Goal: Entertainment & Leisure: Consume media (video, audio)

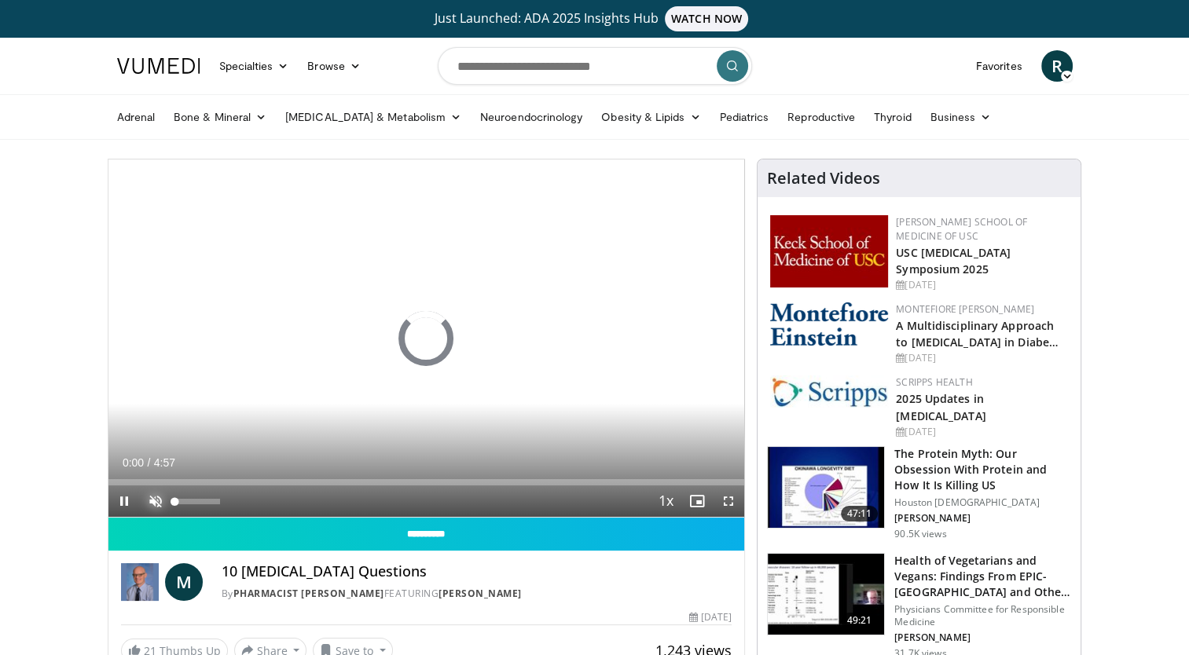
click at [152, 504] on span "Video Player" at bounding box center [155, 501] width 31 height 31
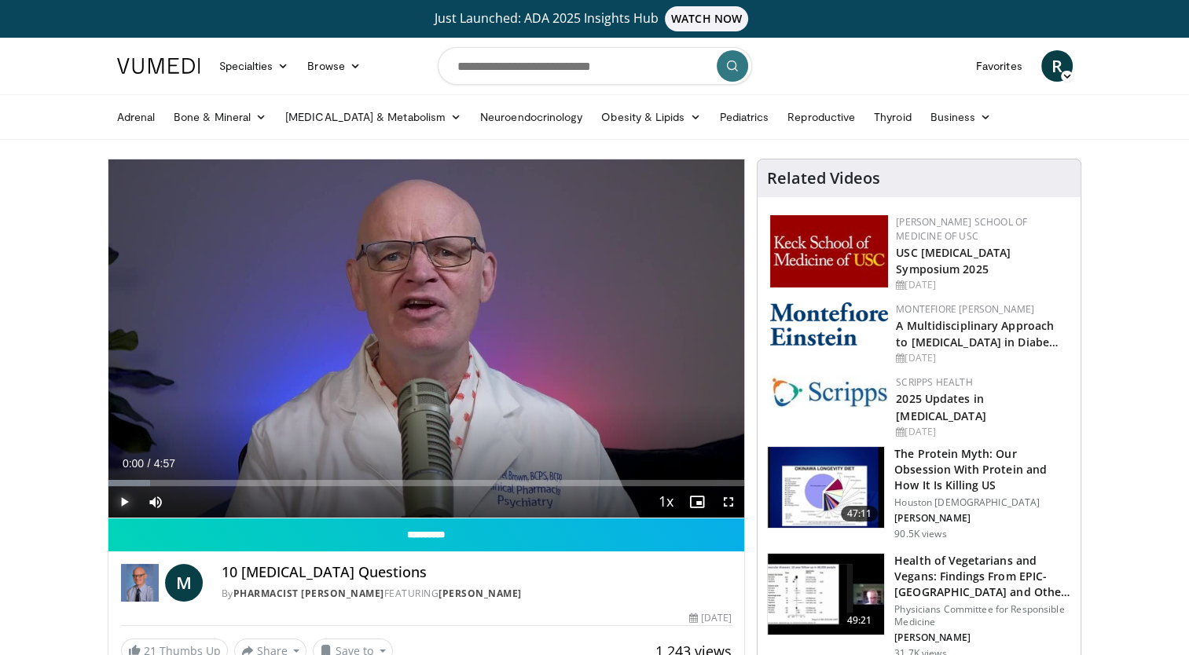
click at [123, 505] on span "Video Player" at bounding box center [123, 501] width 31 height 31
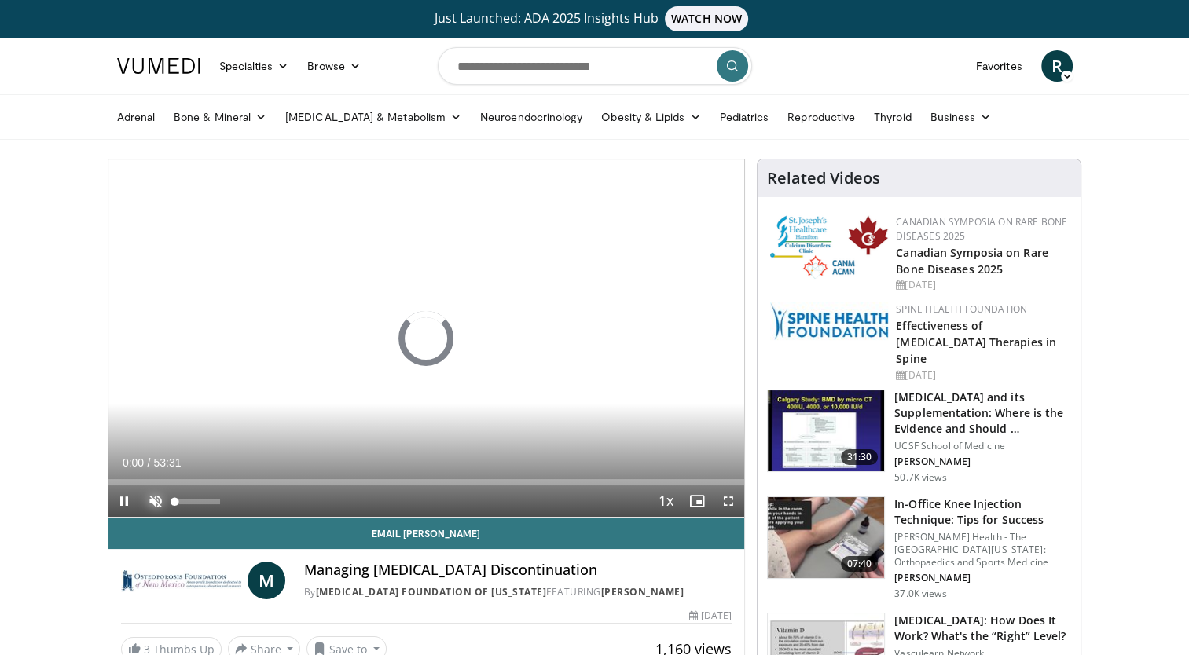
click at [154, 502] on span "Video Player" at bounding box center [155, 501] width 31 height 31
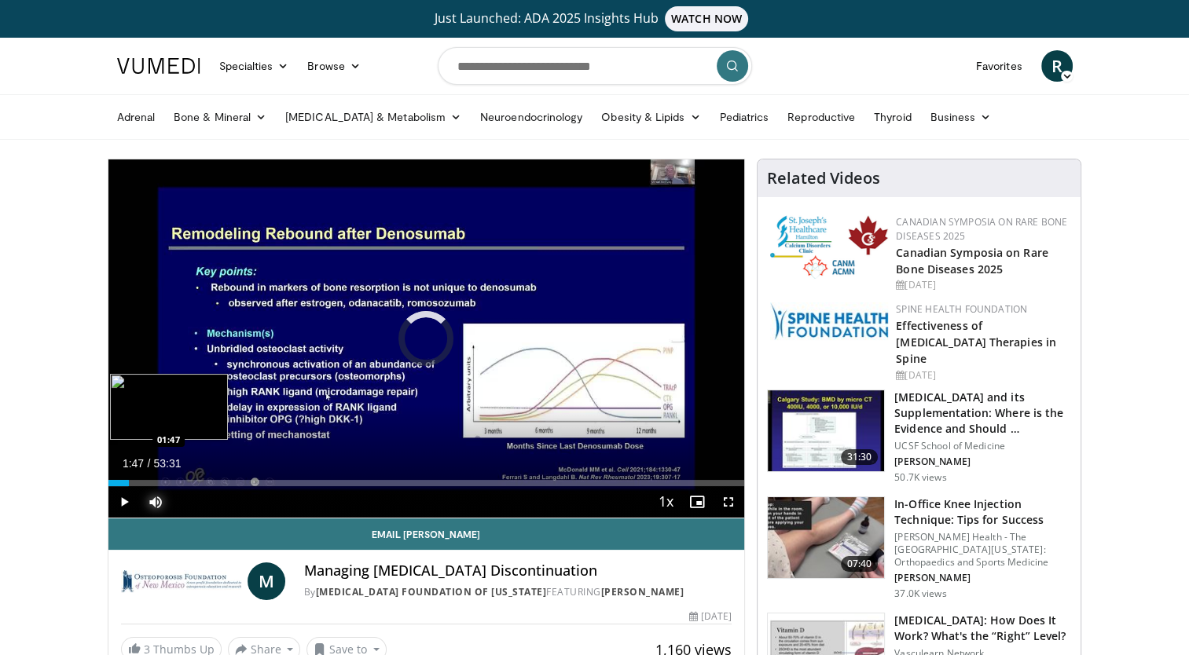
click at [129, 482] on div "Loaded : 3.09% 01:47 01:47" at bounding box center [426, 483] width 637 height 6
click at [148, 483] on div "Loaded : 6.18% 03:22 03:26" at bounding box center [426, 483] width 637 height 6
click at [163, 486] on span "Video Player" at bounding box center [155, 501] width 31 height 31
click at [172, 483] on div "Loaded : 0.00% 05:25 05:25" at bounding box center [426, 483] width 637 height 6
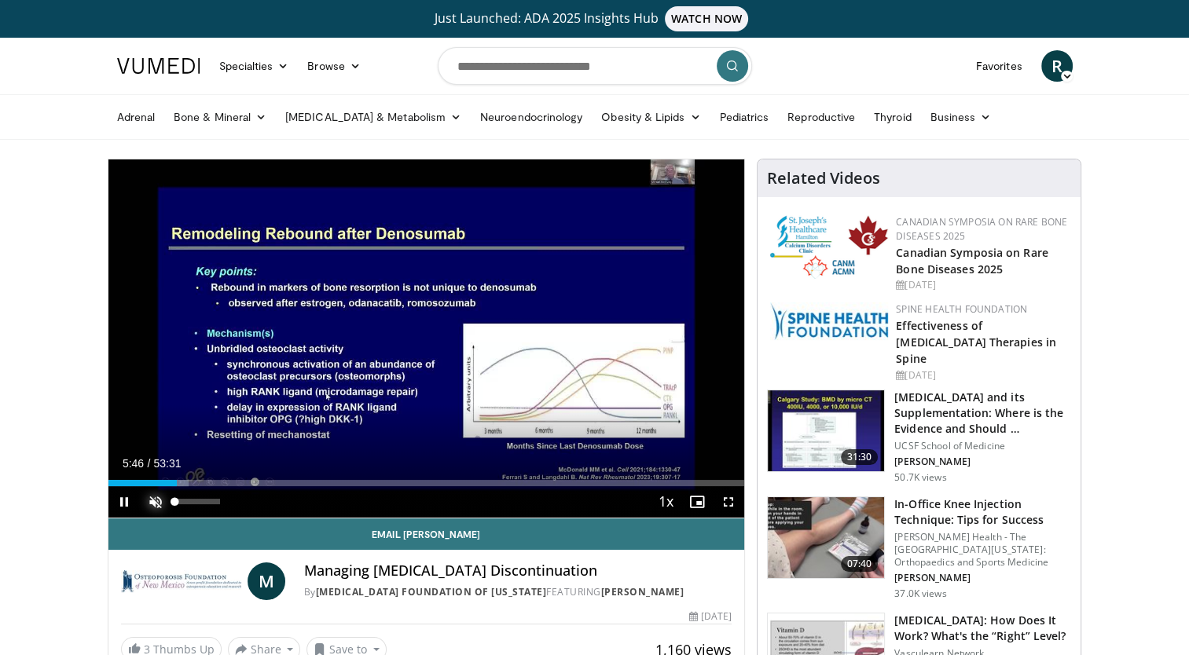
click at [154, 508] on span "Video Player" at bounding box center [155, 501] width 31 height 31
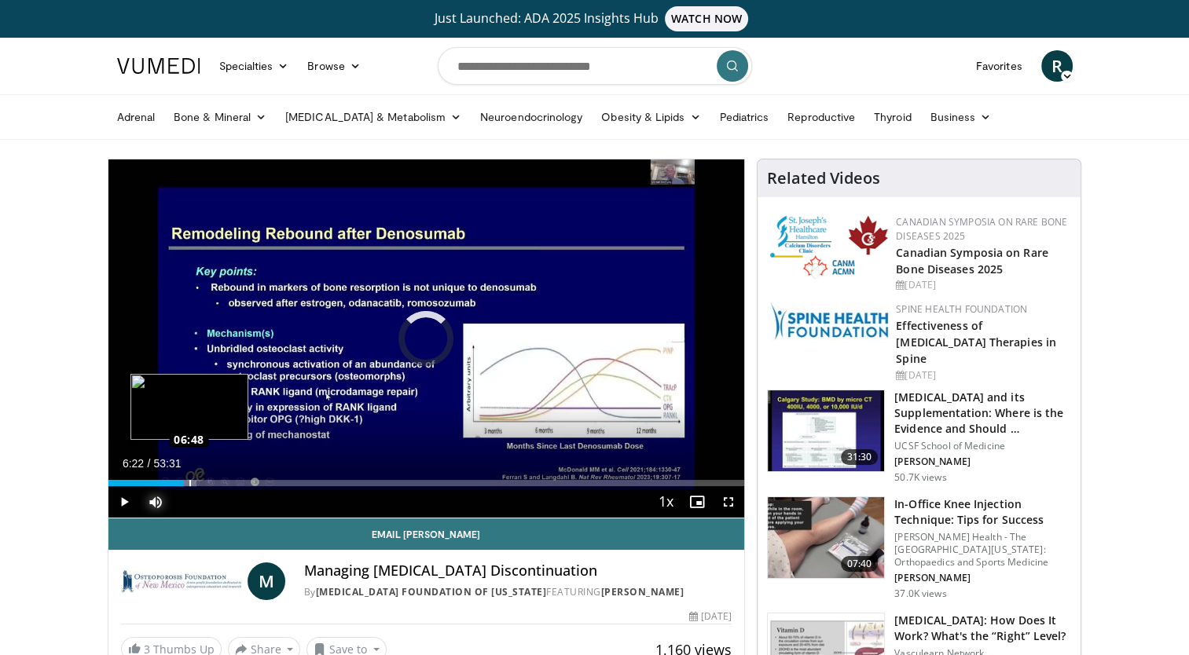
click at [189, 481] on div "Loaded : 13.90% 06:48 06:48" at bounding box center [426, 483] width 637 height 6
click at [200, 482] on div "Progress Bar" at bounding box center [194, 483] width 19 height 6
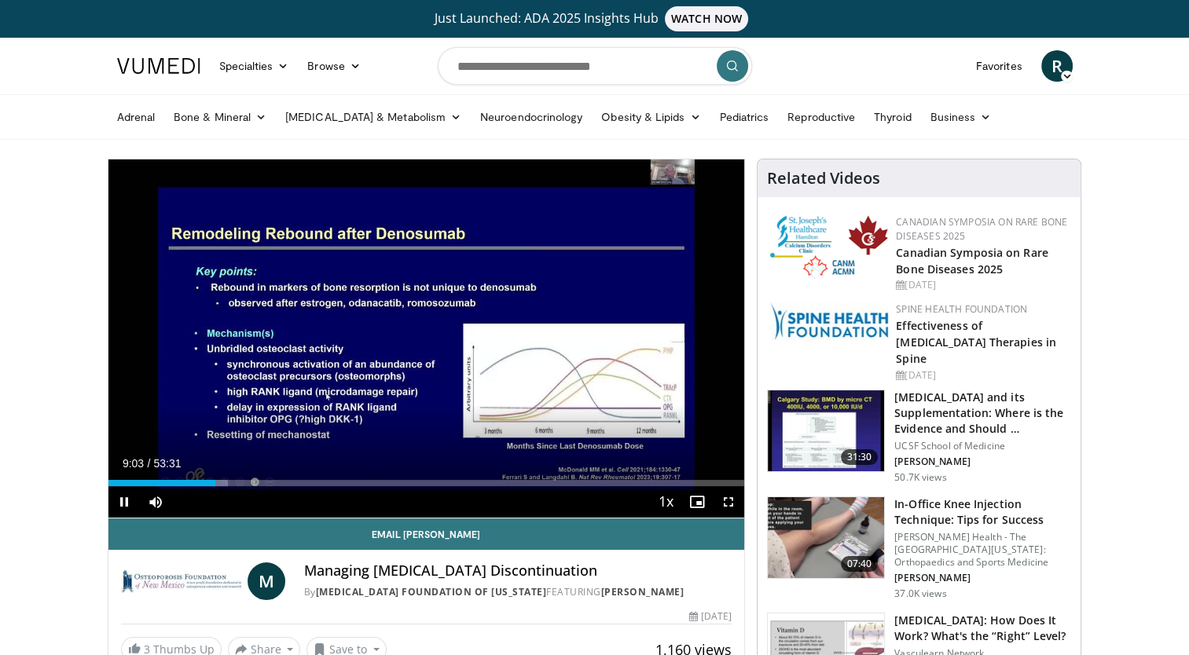
drag, startPoint x: 200, startPoint y: 482, endPoint x: 0, endPoint y: 479, distance: 199.6
click at [0, 479] on html "Just Launched: ADA 2025 Insights Hub WATCH NOW Specialties Adult & Family Medic…" at bounding box center [594, 327] width 1189 height 655
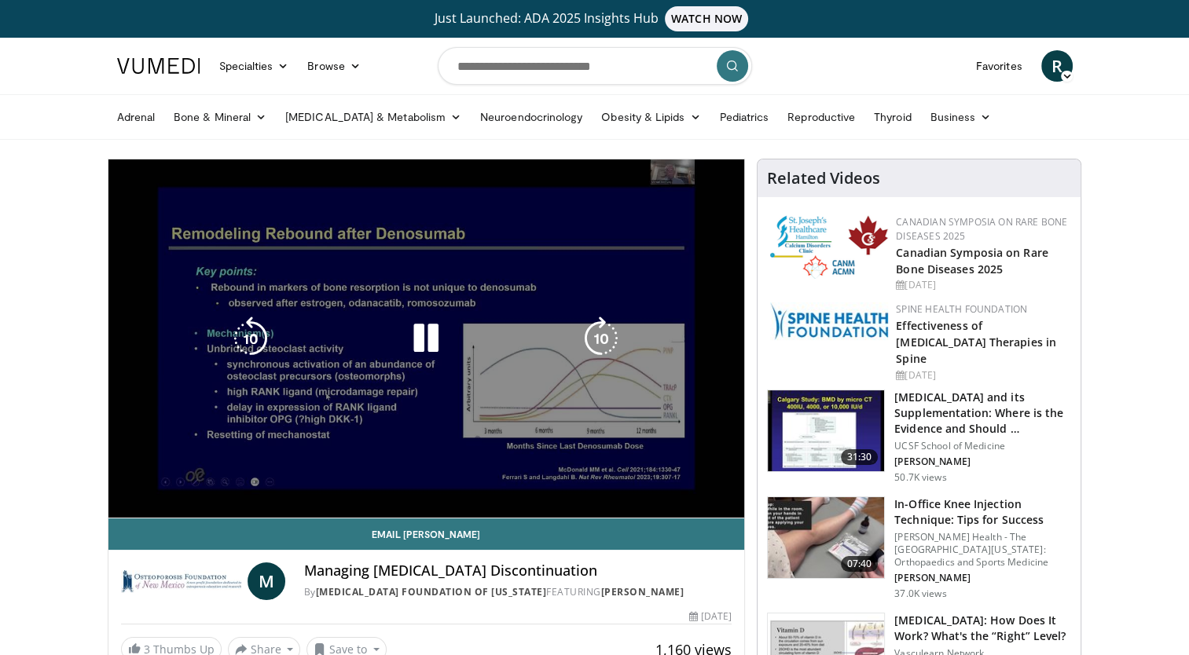
click at [262, 483] on div "10 seconds Tap to unmute" at bounding box center [426, 339] width 637 height 358
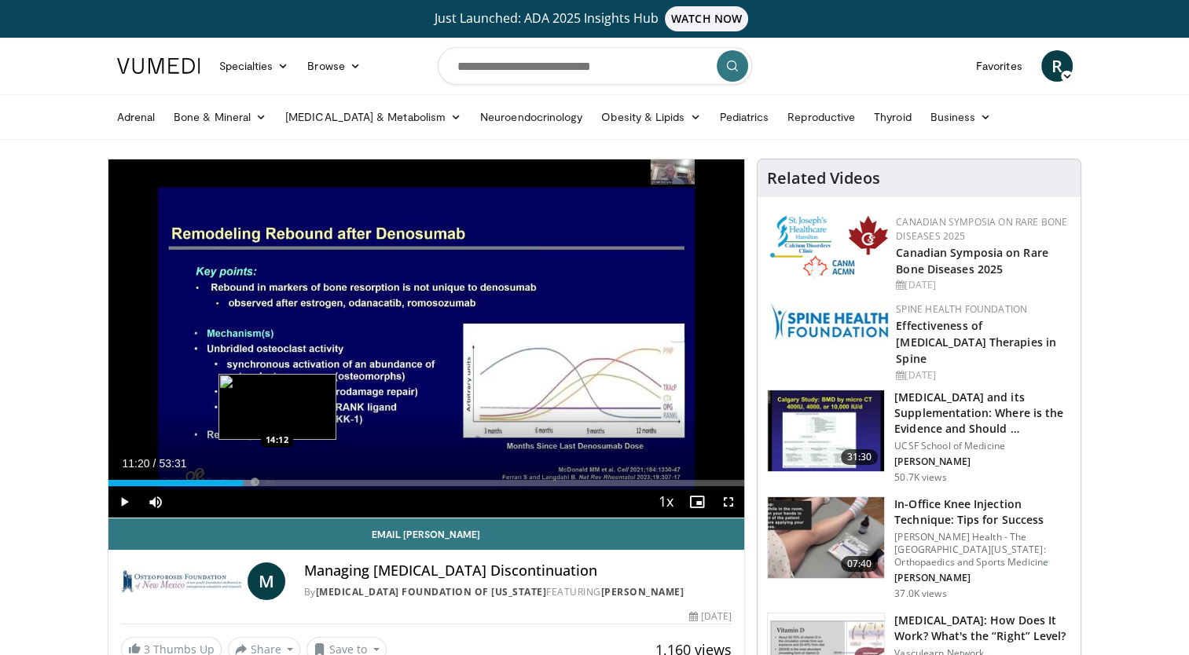
click at [277, 481] on div "Loaded : 23.17% 11:20 14:12" at bounding box center [426, 483] width 637 height 6
click at [281, 482] on div "Progress Bar" at bounding box center [283, 483] width 13 height 6
click at [284, 486] on div "Progress Bar" at bounding box center [285, 483] width 17 height 6
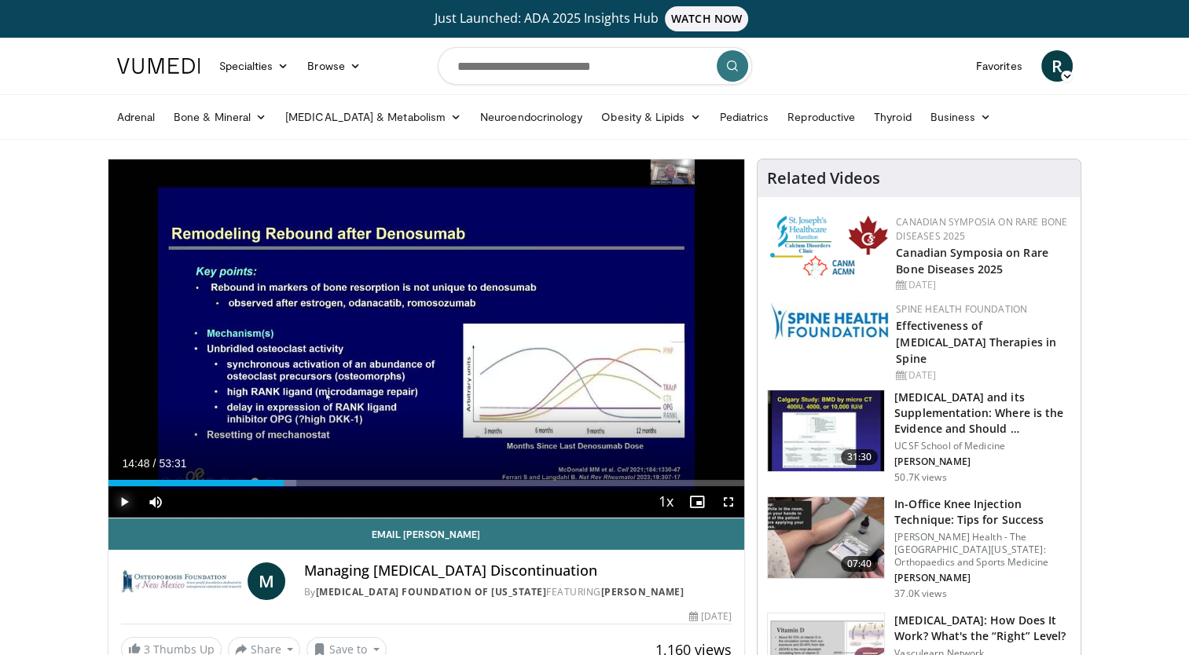
click at [120, 504] on span "Video Player" at bounding box center [123, 501] width 31 height 31
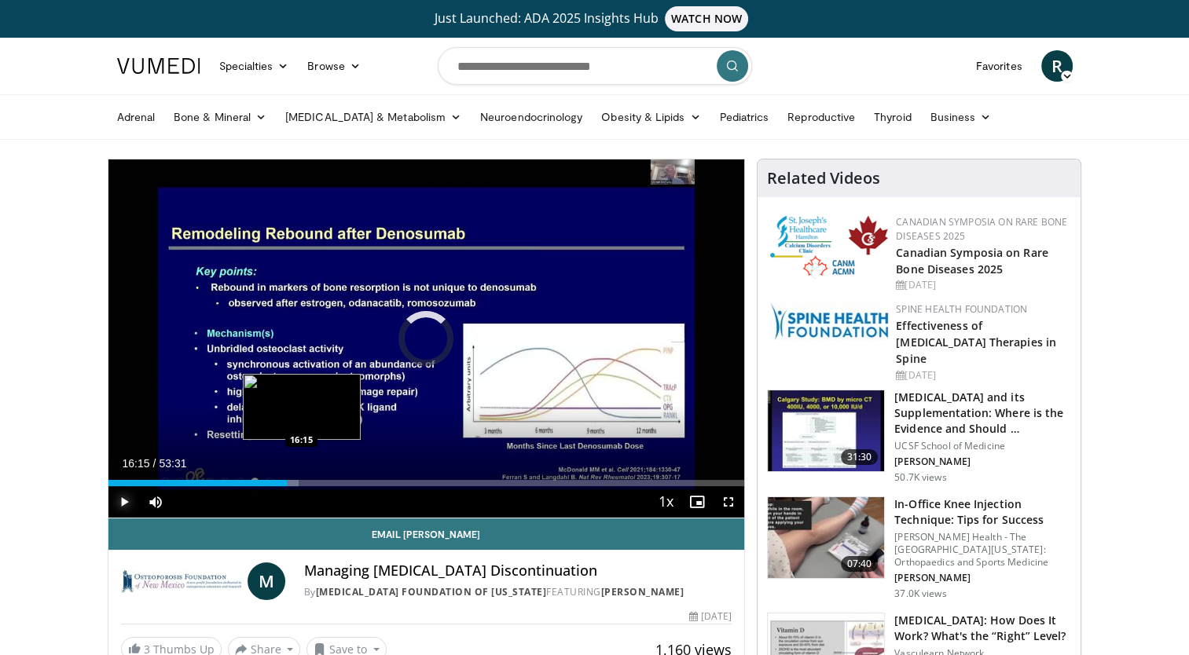
click at [301, 481] on div "Loaded : 29.96% 16:15 16:15" at bounding box center [426, 483] width 637 height 6
click at [314, 483] on div "Loaded : 31.81% 17:22 17:22" at bounding box center [426, 483] width 637 height 6
click at [329, 479] on div "Loaded : 34.87% 17:32 18:34" at bounding box center [426, 479] width 637 height 15
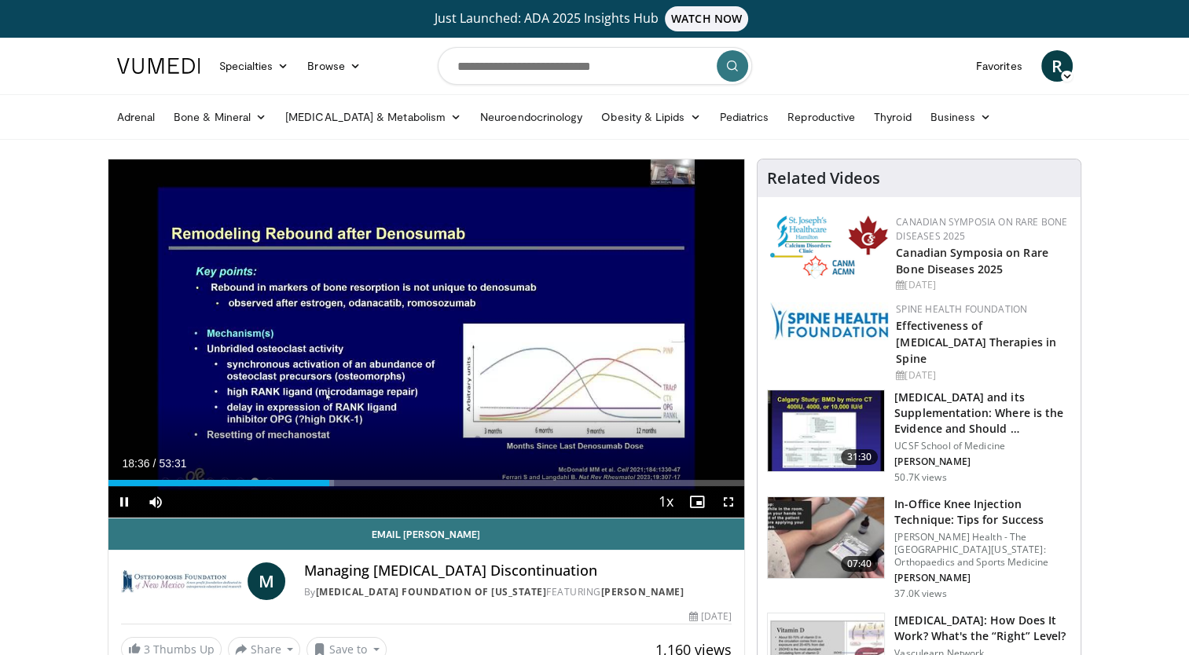
click at [335, 486] on div "Current Time 18:36 / Duration 53:31 Pause Skip Backward Skip Forward Mute 84% L…" at bounding box center [426, 501] width 637 height 31
click at [342, 486] on div "Current Time 18:38 / Duration 53:31 Pause Skip Backward Skip Forward Mute 84% L…" at bounding box center [426, 501] width 637 height 31
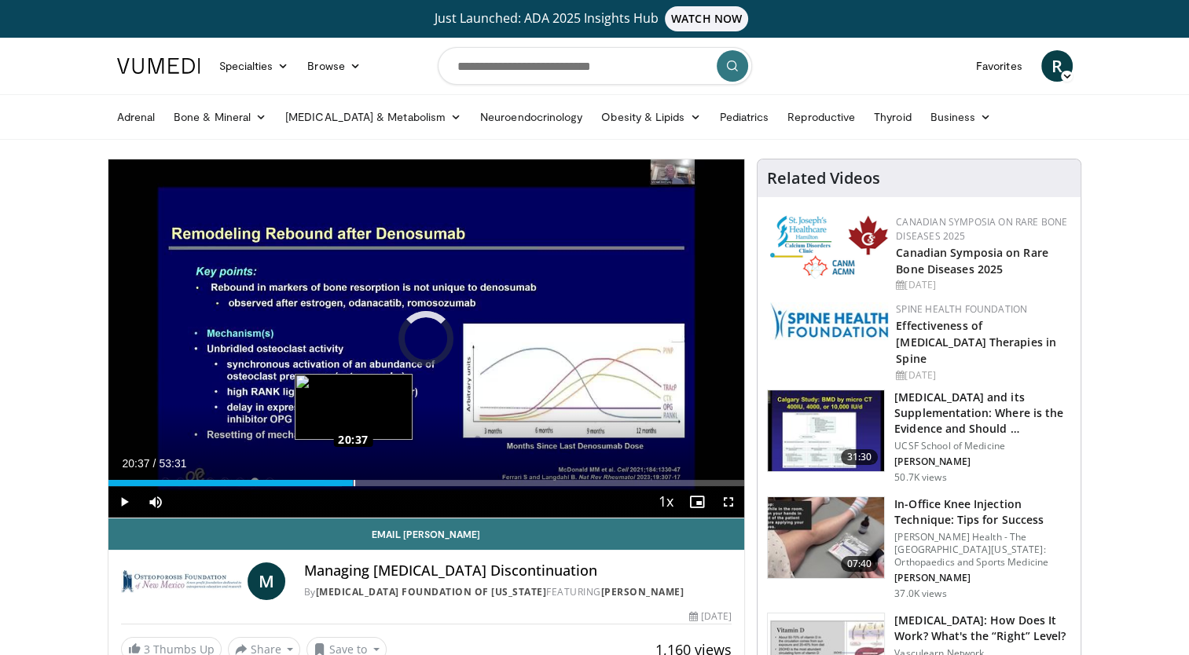
click at [352, 483] on div "Loaded : 36.74% 20:37 20:37" at bounding box center [426, 483] width 637 height 6
click at [369, 484] on div "Loaded : 39.84% 20:41 21:56" at bounding box center [426, 483] width 637 height 6
click at [393, 481] on div "Loaded : 0.00% 21:59 23:59" at bounding box center [426, 483] width 637 height 6
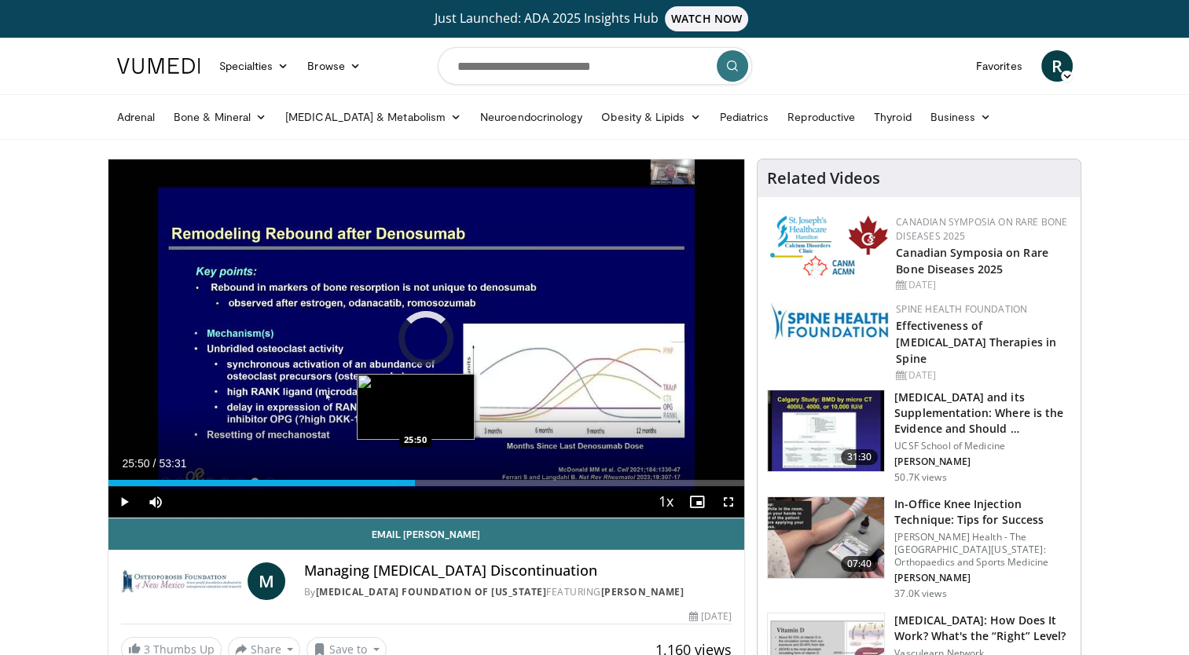
click at [415, 483] on div "Loaded : 45.46% 25:50 25:50" at bounding box center [426, 483] width 637 height 6
click at [441, 479] on div "Loaded : 50.66% 28:01 28:01" at bounding box center [426, 479] width 637 height 15
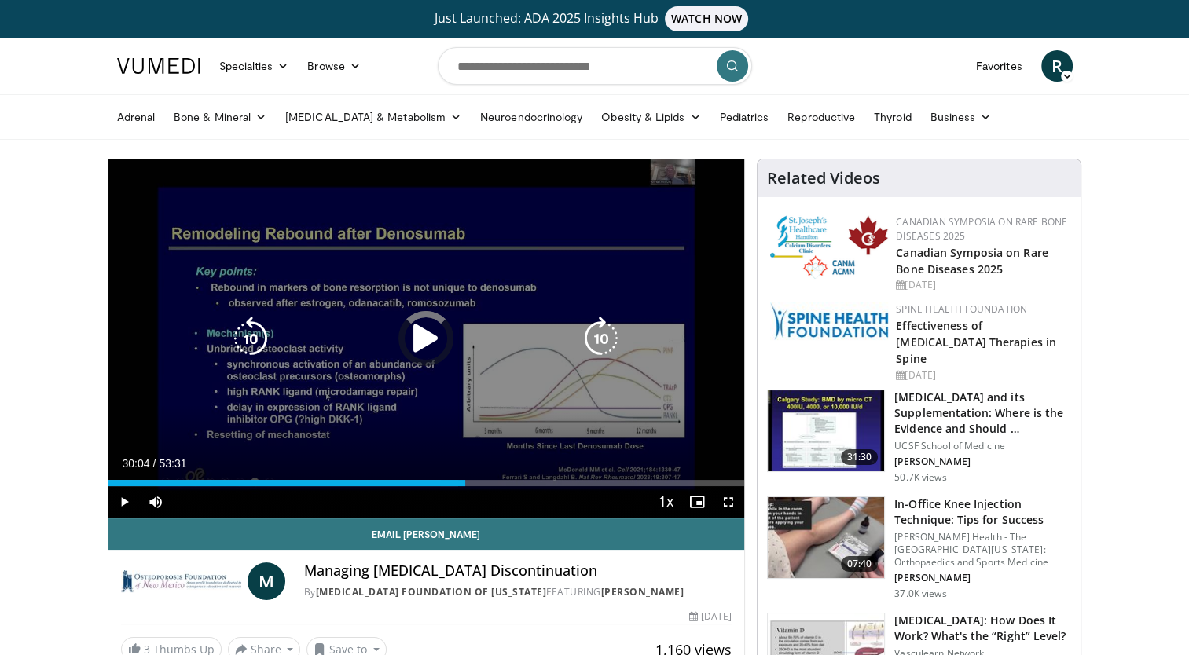
click at [465, 483] on div "Loaded : 54.98% 28:21 30:00" at bounding box center [426, 483] width 637 height 6
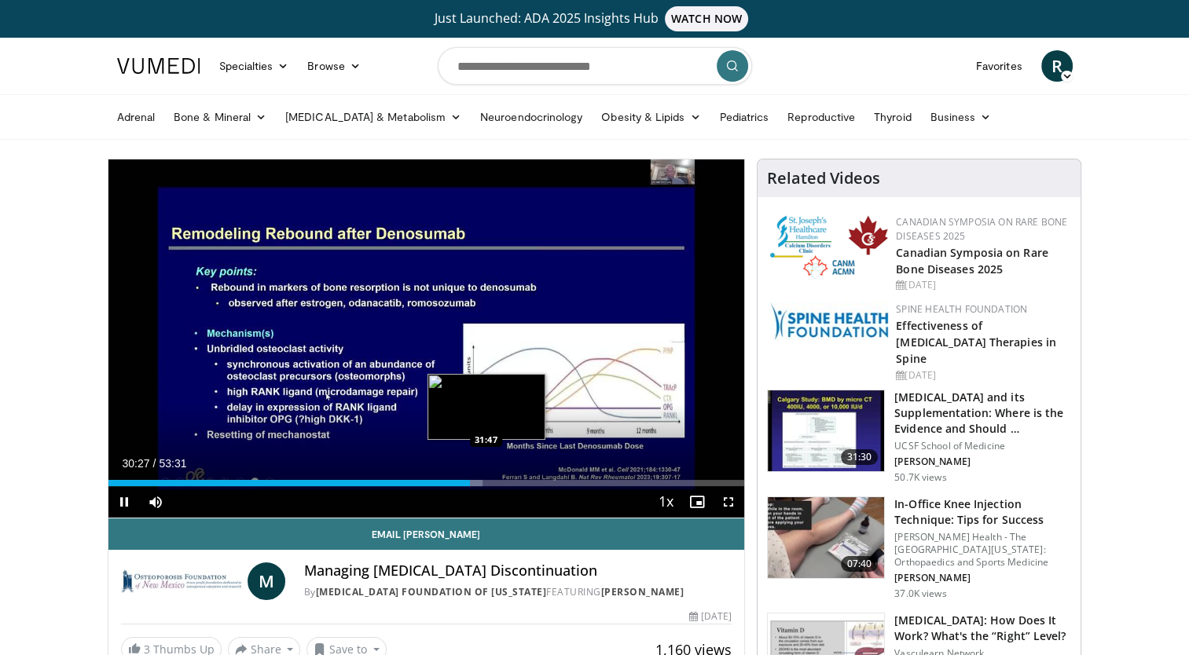
click at [485, 483] on div "Loaded : 58.85% 30:27 31:47" at bounding box center [426, 483] width 637 height 6
click at [502, 482] on div "Loaded : 61.65% 32:00 33:10" at bounding box center [426, 483] width 637 height 6
click at [522, 486] on div "Current Time 33:19 / Duration 53:31 Pause Skip Backward Skip Forward Mute 84% L…" at bounding box center [426, 501] width 637 height 31
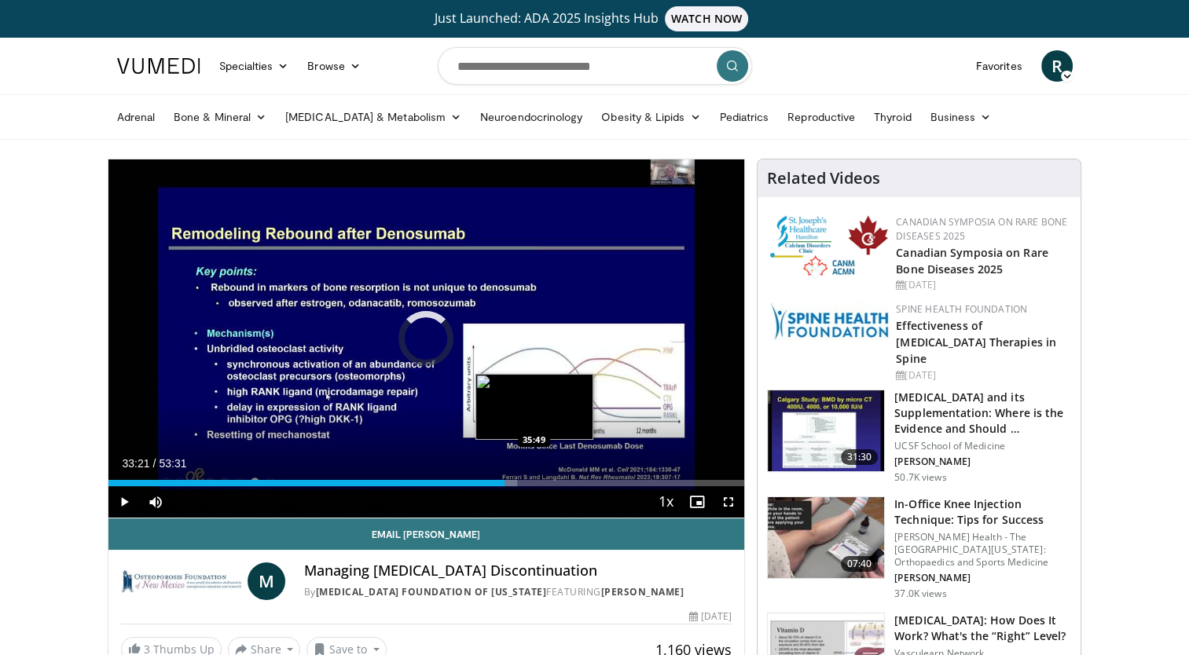
click at [534, 484] on div "Loaded : 64.25% 33:21 35:49" at bounding box center [426, 483] width 637 height 6
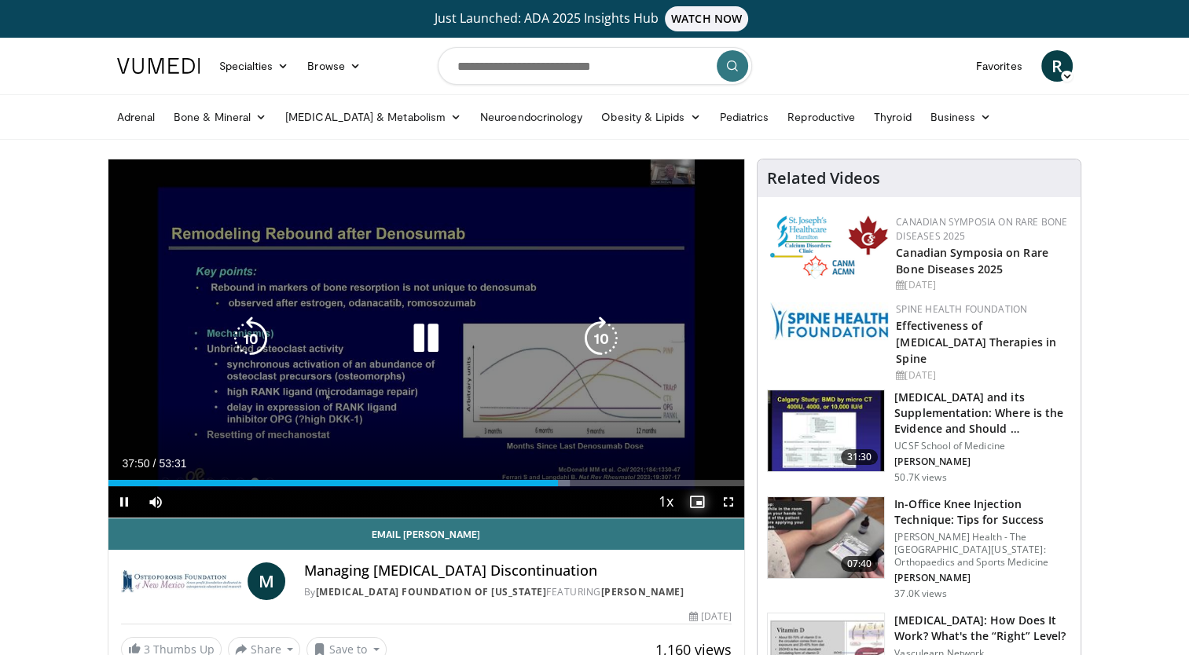
drag, startPoint x: 691, startPoint y: 499, endPoint x: 729, endPoint y: 500, distance: 38.5
click at [729, 500] on div "Current Time 37:50 / Duration 53:31 Pause Skip Backward Skip Forward Mute 84% L…" at bounding box center [426, 501] width 637 height 31
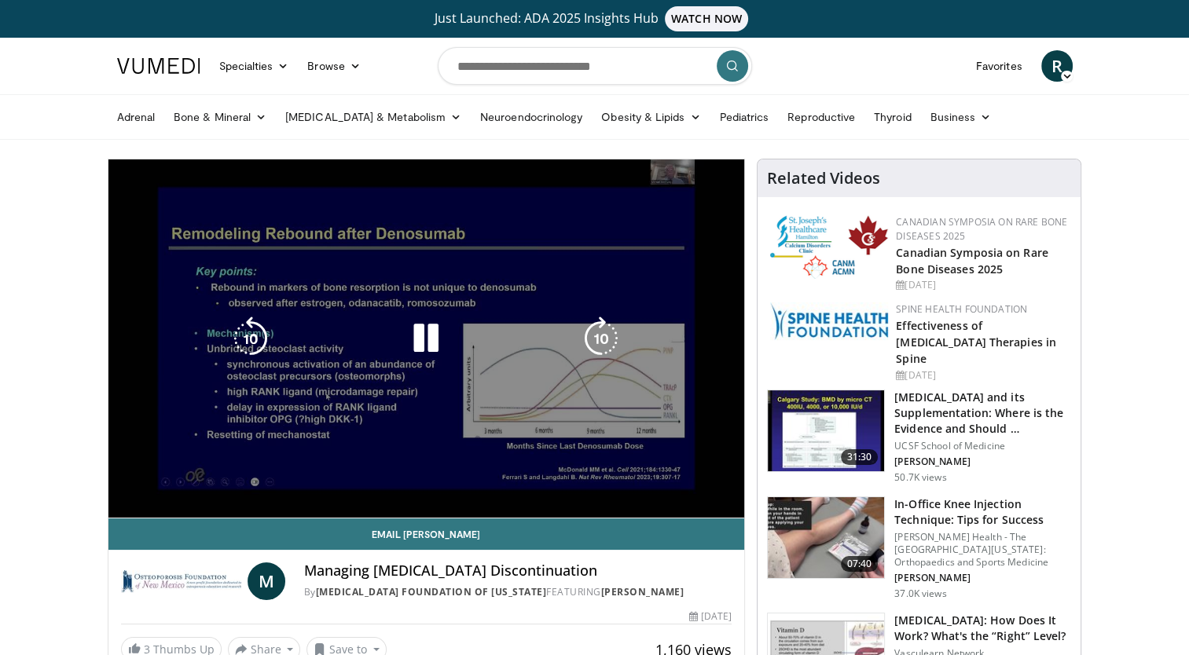
click at [729, 500] on video-js "**********" at bounding box center [426, 339] width 637 height 359
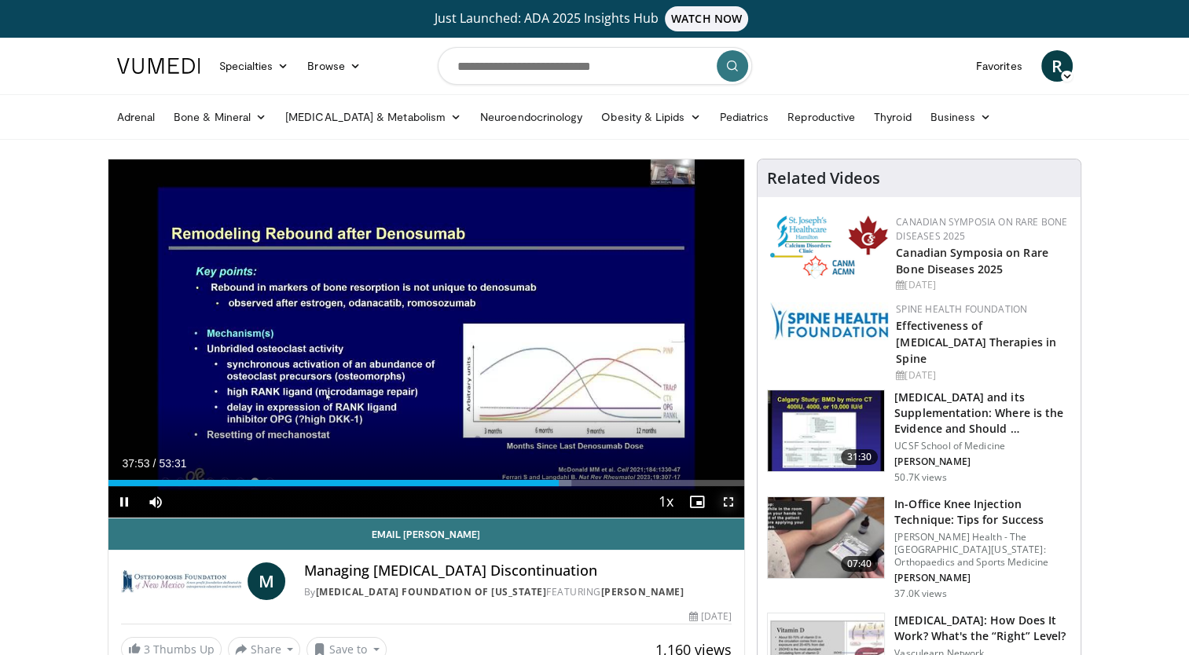
click at [729, 503] on span "Video Player" at bounding box center [728, 501] width 31 height 31
